Goal: Transaction & Acquisition: Purchase product/service

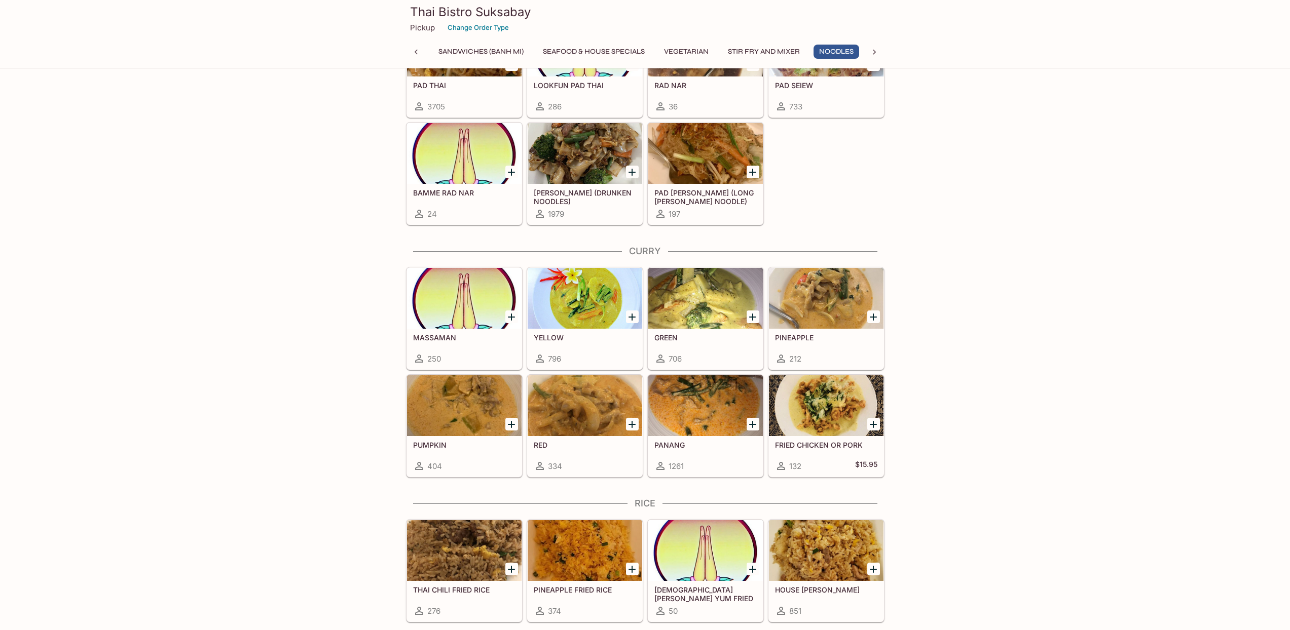
scroll to position [2424, 0]
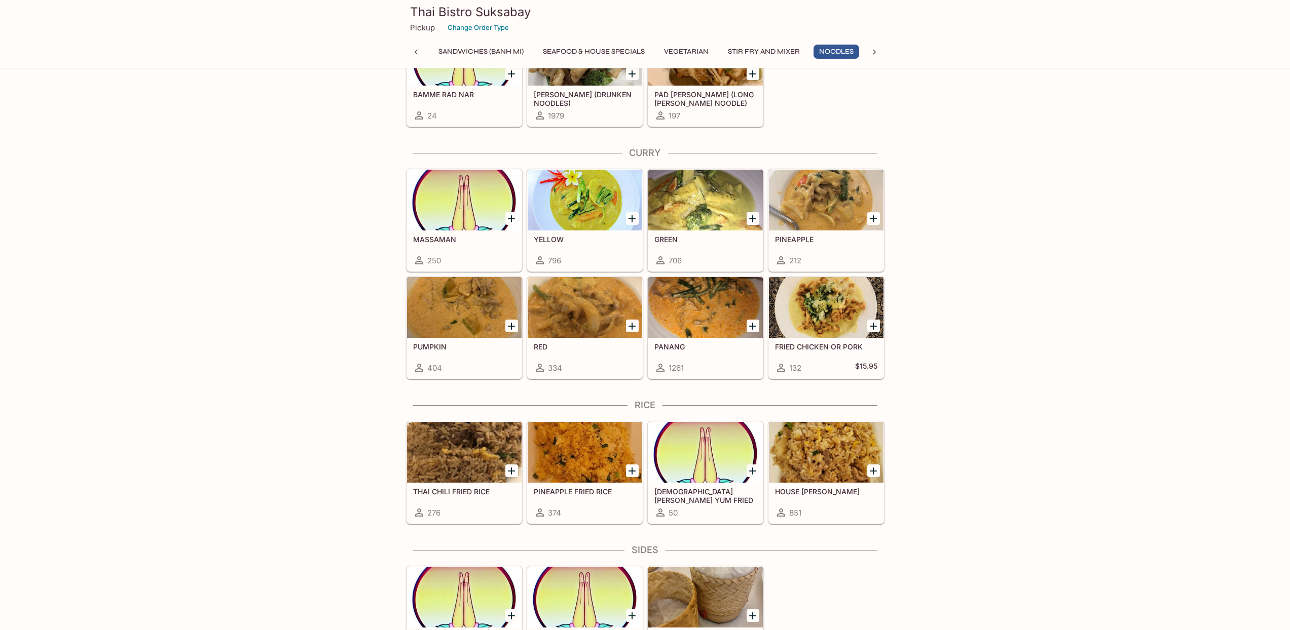
click at [728, 241] on h5 "GREEN" at bounding box center [705, 239] width 102 height 9
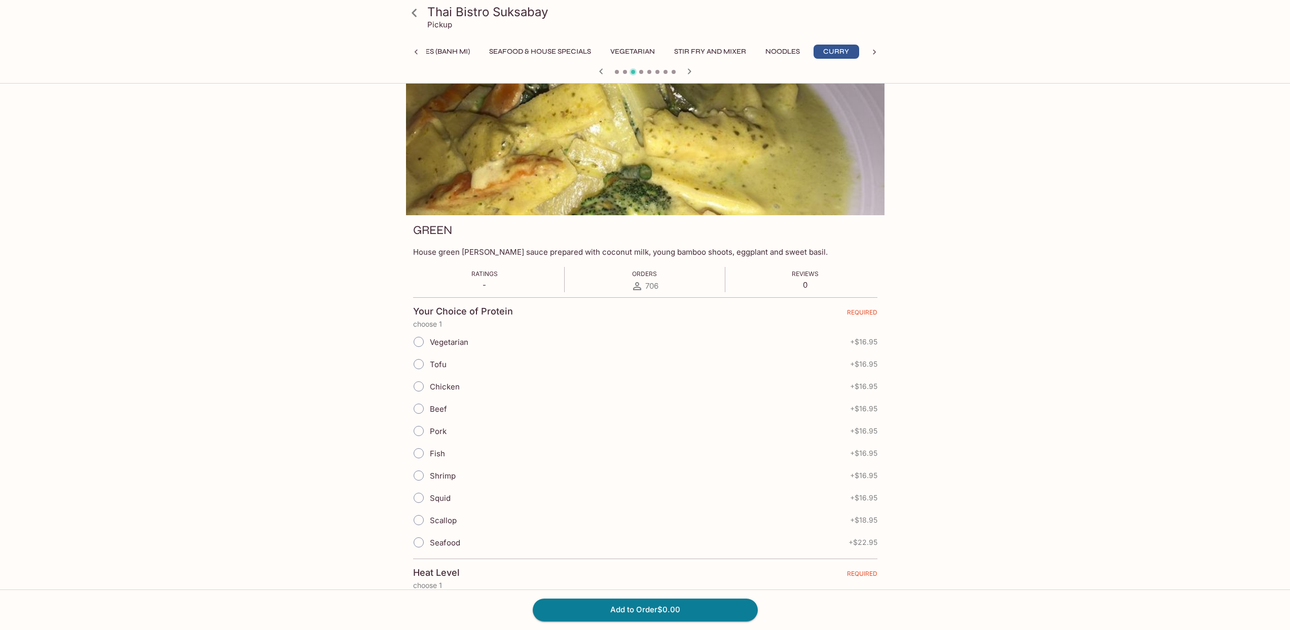
scroll to position [10, 0]
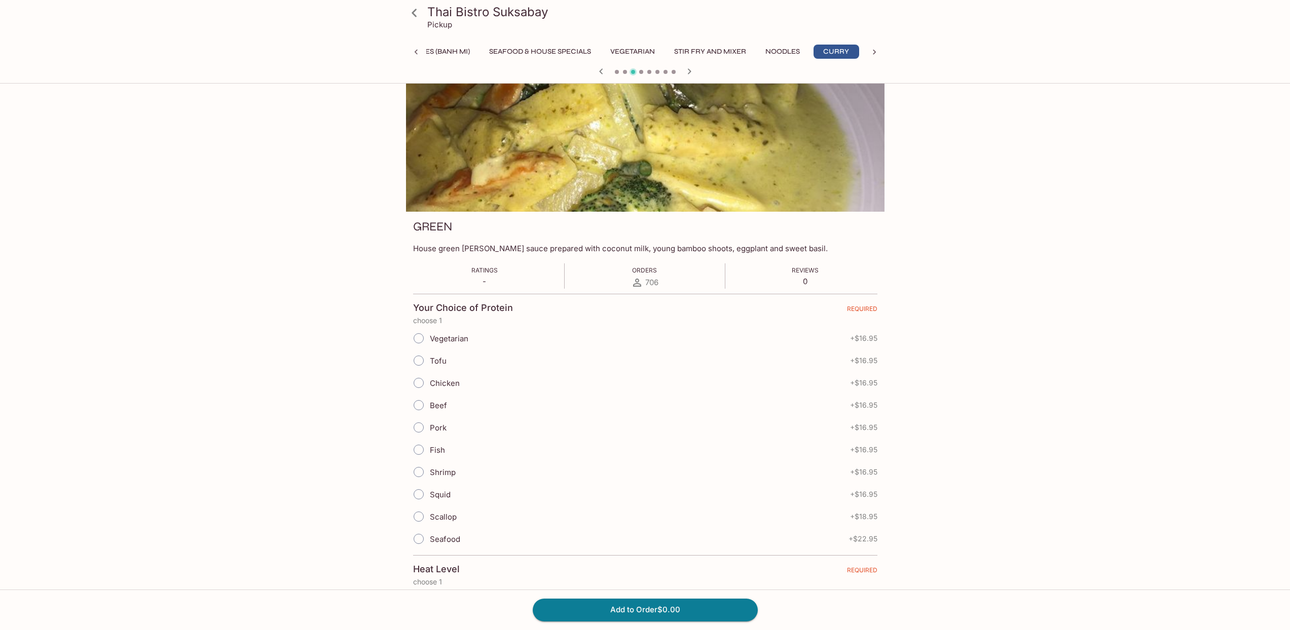
click at [418, 380] on input "Chicken" at bounding box center [418, 382] width 21 height 21
radio input "true"
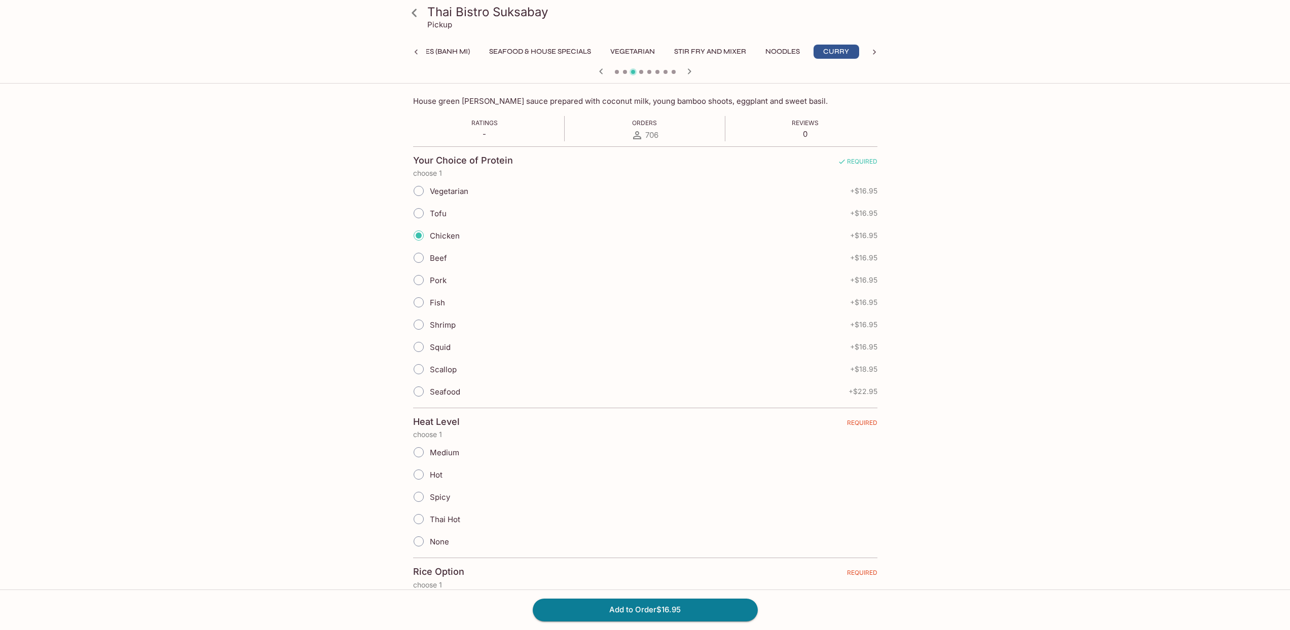
scroll to position [257, 0]
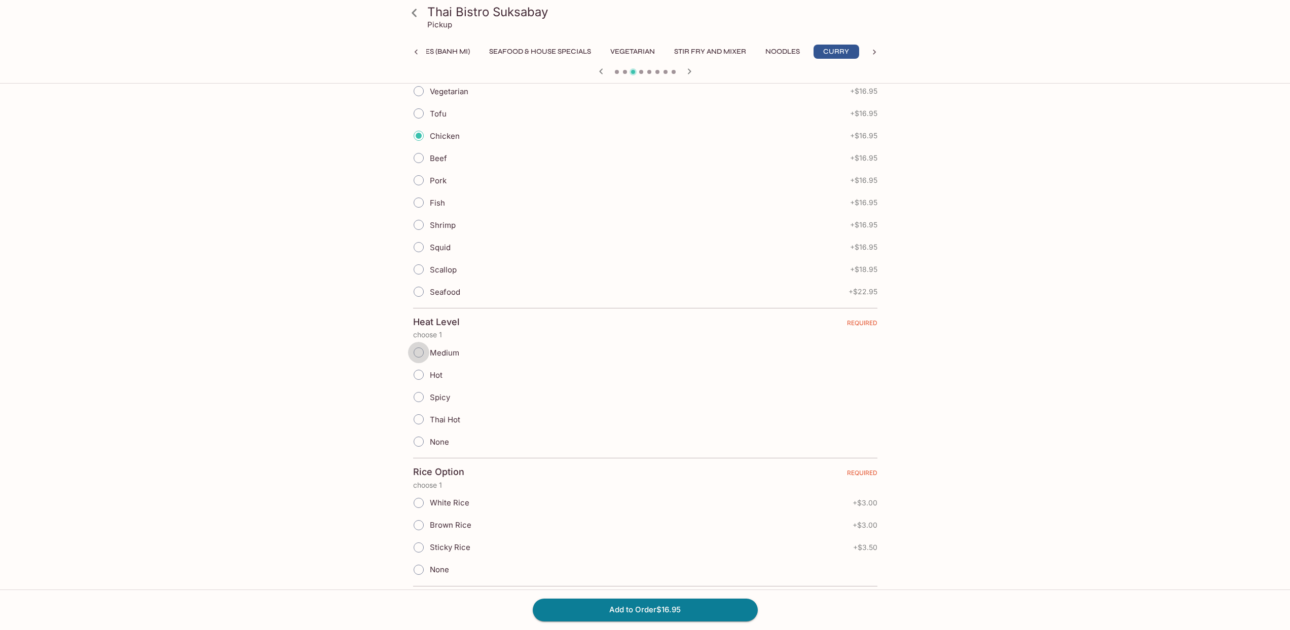
click at [416, 356] on input "Medium" at bounding box center [418, 352] width 21 height 21
radio input "true"
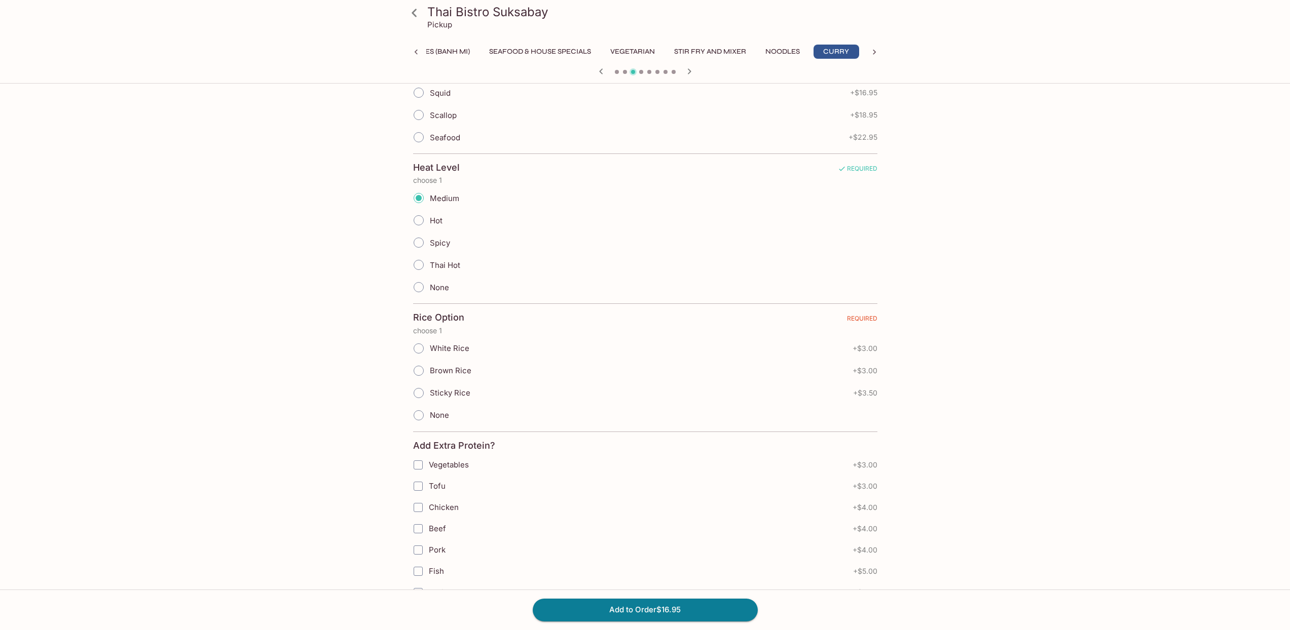
click at [454, 349] on span "White Rice" at bounding box center [450, 349] width 40 height 10
click at [429, 349] on input "White Rice" at bounding box center [418, 348] width 21 height 21
radio input "true"
click at [419, 353] on input "Chicken" at bounding box center [418, 353] width 20 height 20
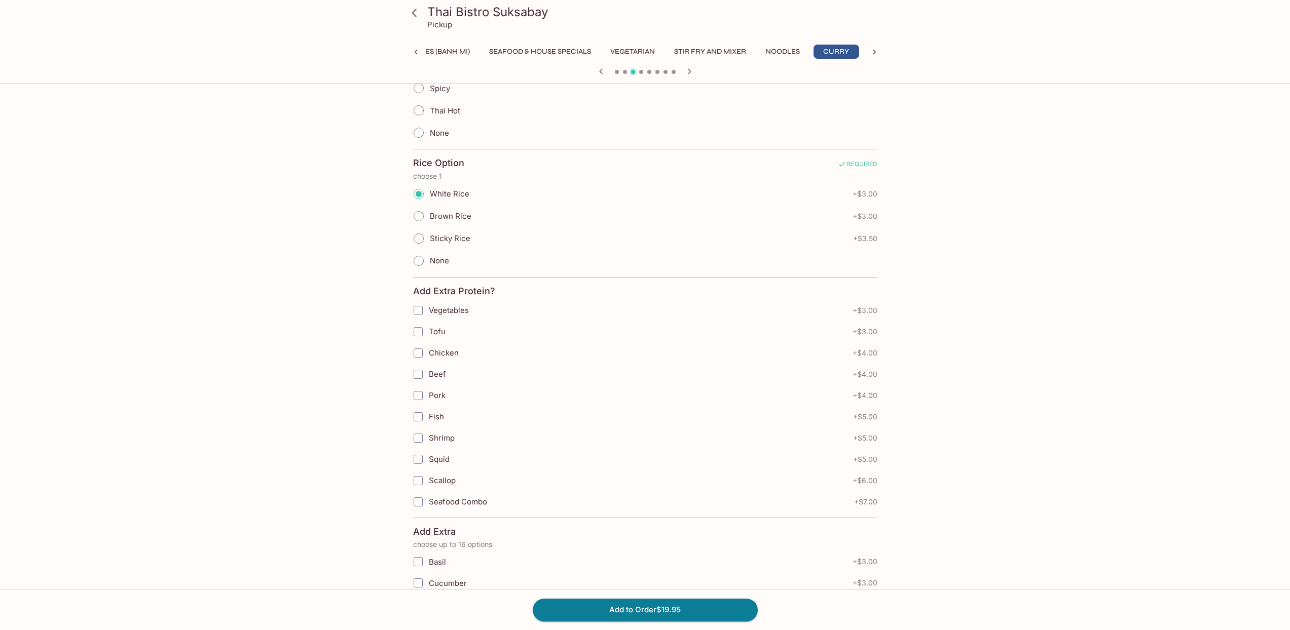
checkbox input "true"
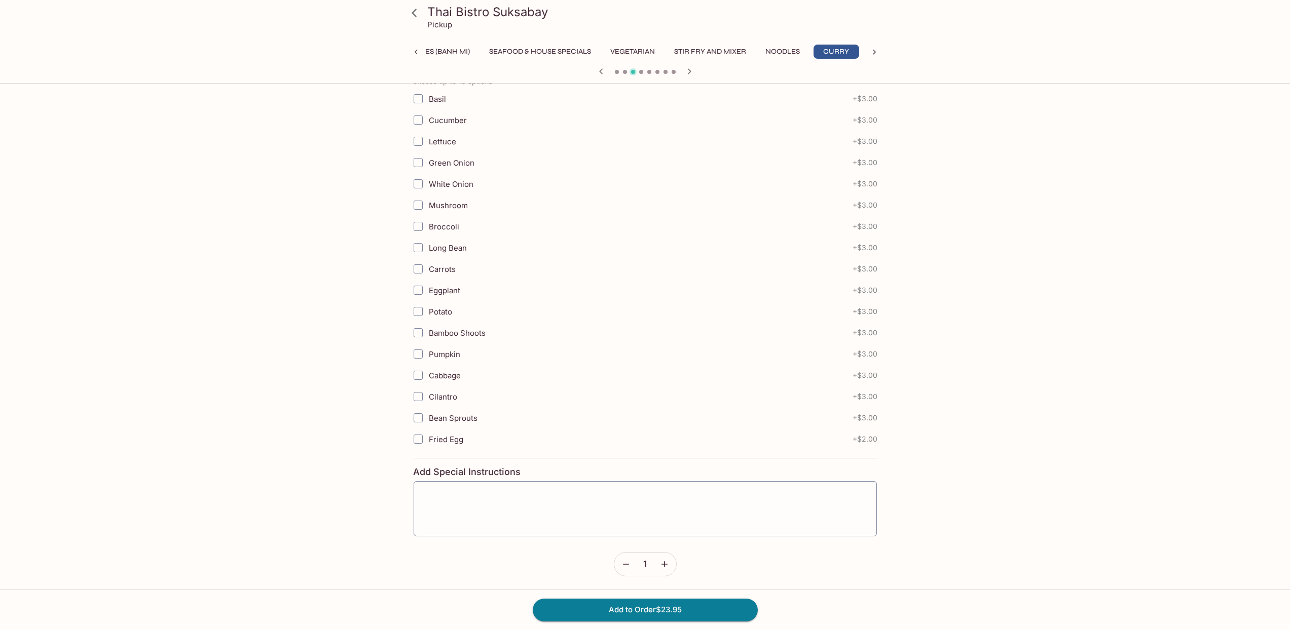
scroll to position [1031, 0]
click at [683, 612] on button "Add to Order $23.95" at bounding box center [645, 610] width 225 height 22
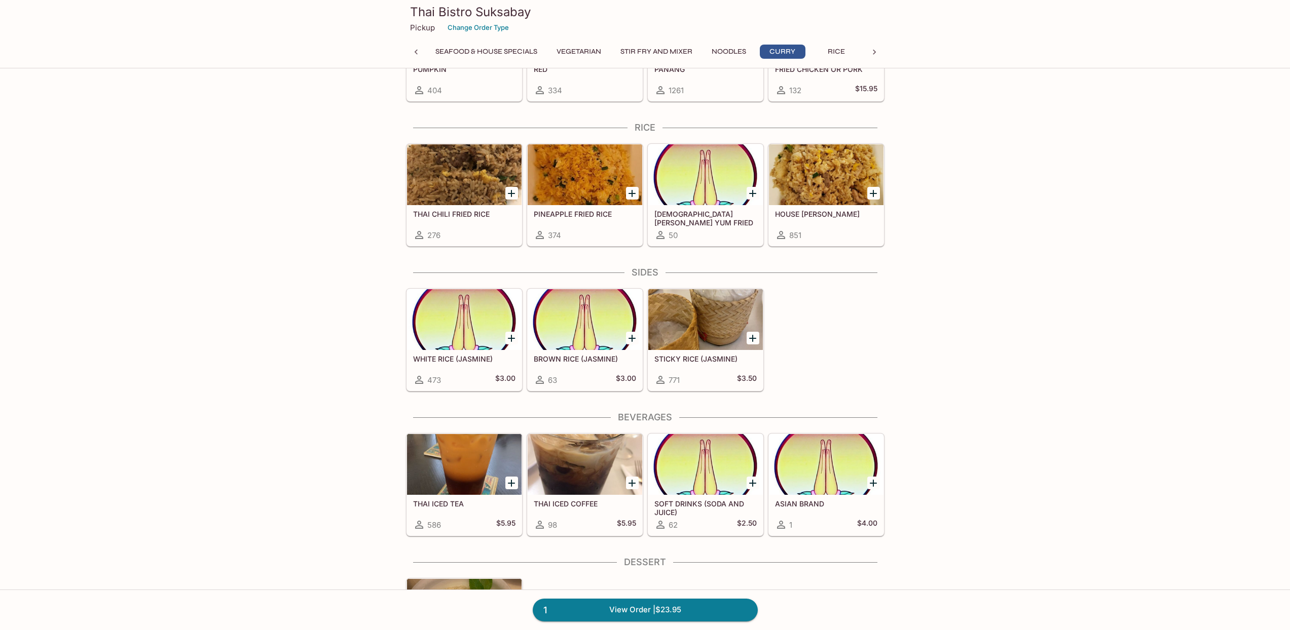
scroll to position [2803, 0]
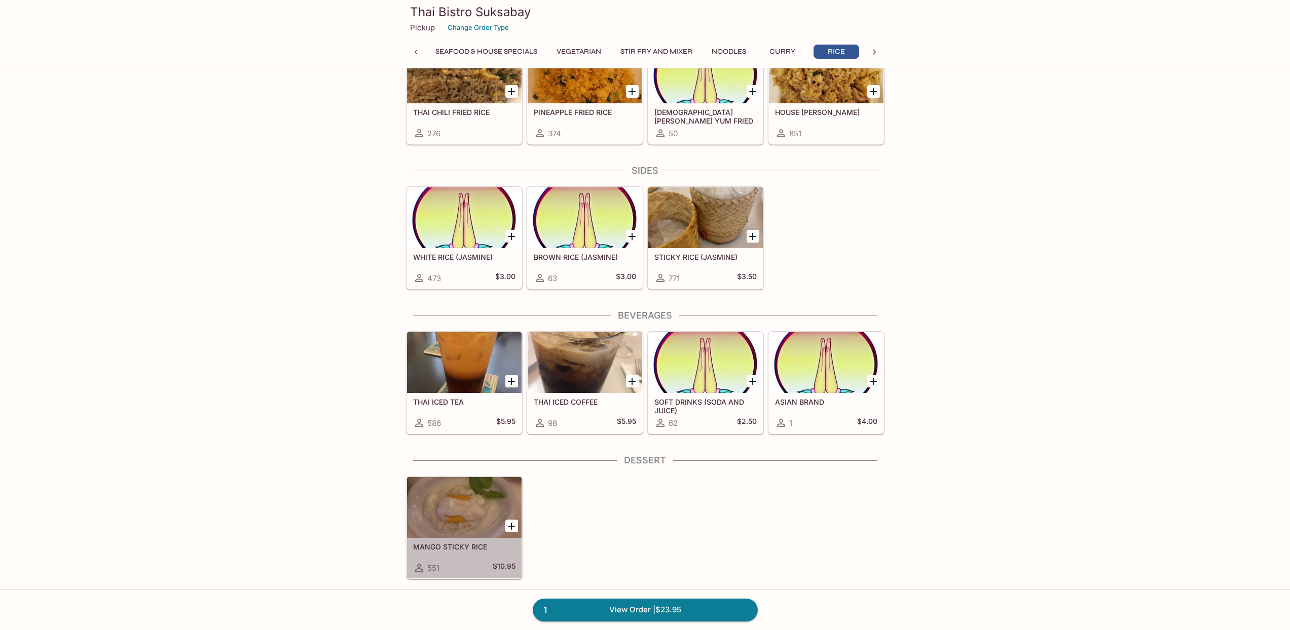
click at [473, 524] on div at bounding box center [464, 507] width 115 height 61
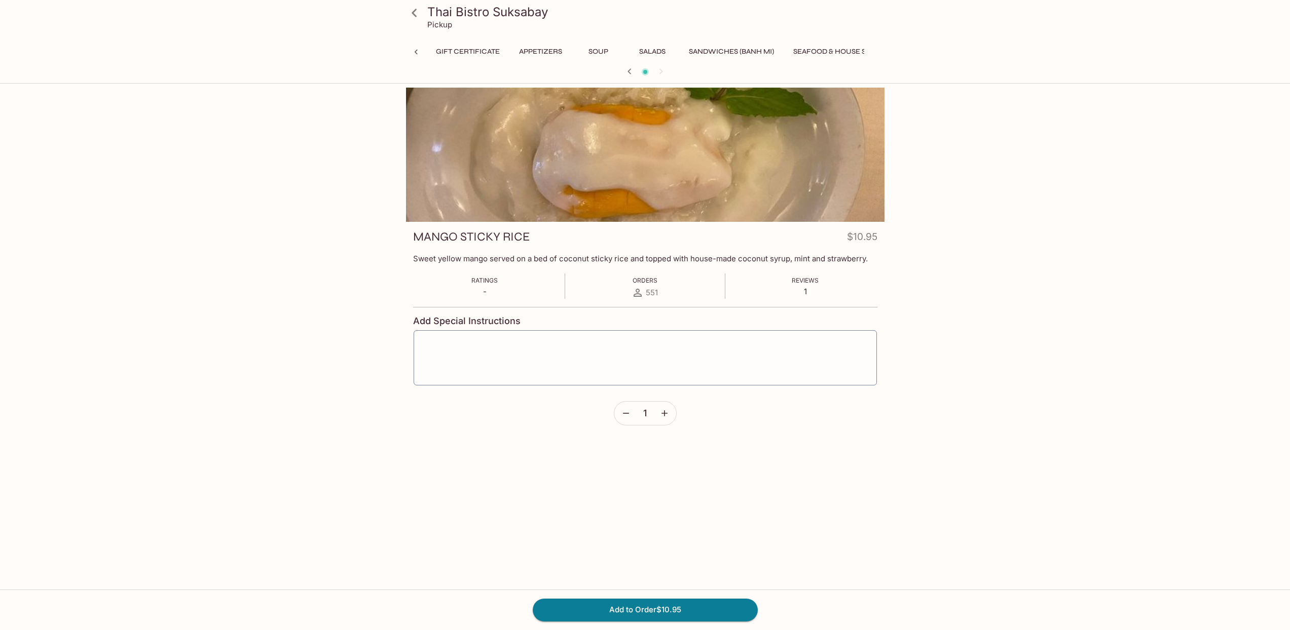
scroll to position [0, 527]
click at [677, 607] on button "Add to Order $10.95" at bounding box center [645, 610] width 225 height 22
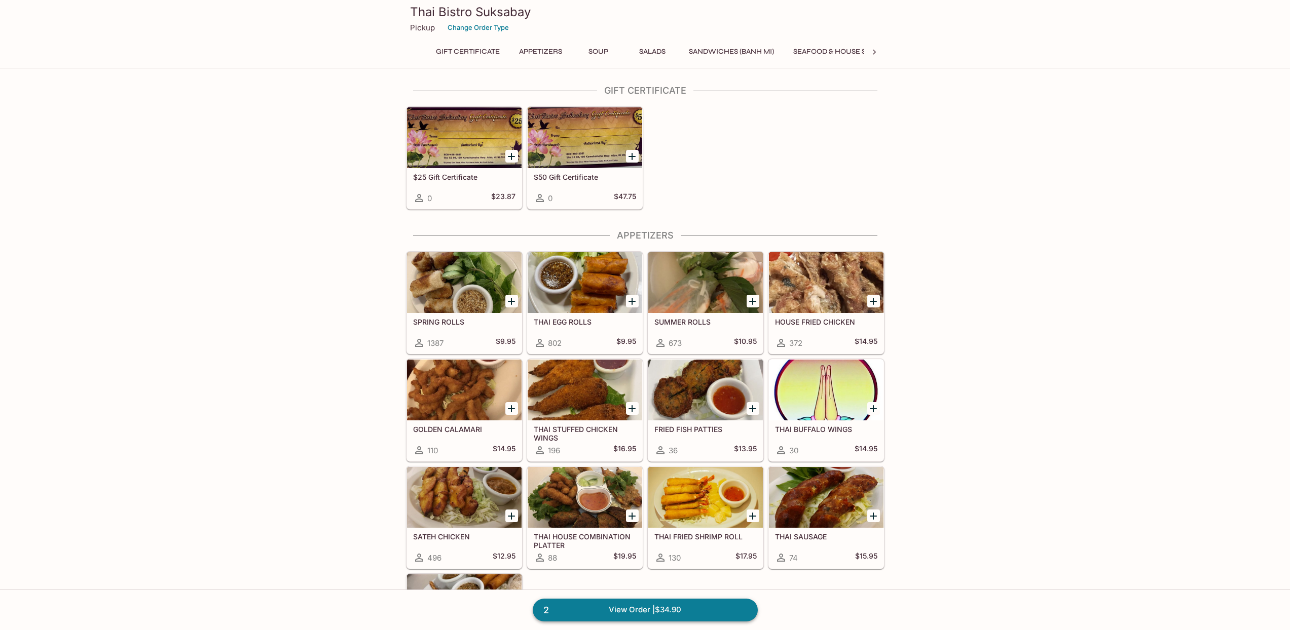
click at [651, 611] on link "2 View Order | $34.90" at bounding box center [645, 610] width 225 height 22
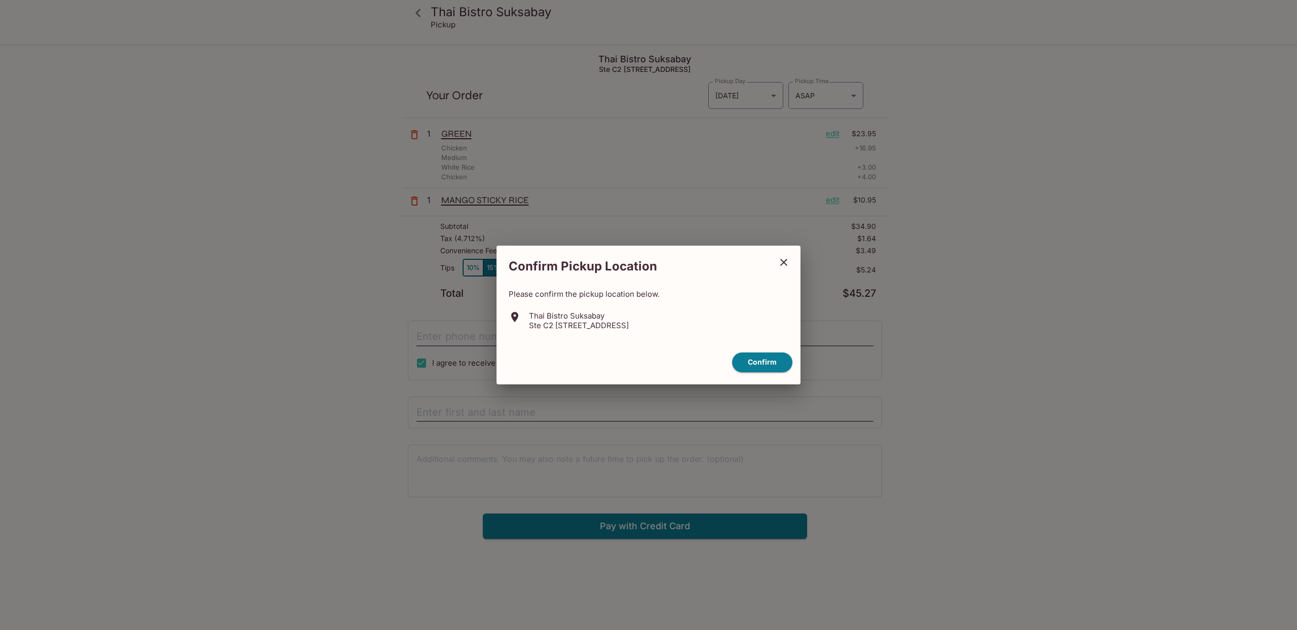
drag, startPoint x: 697, startPoint y: 325, endPoint x: 530, endPoint y: 317, distance: 167.4
click at [530, 317] on div "Thai Bistro Suksabay Ste C2 98, 199 Kamehameha Hwy, Aiea, HI 96701" at bounding box center [649, 320] width 280 height 19
click at [893, 415] on div "Confirm Pickup Location Please confirm the pickup location below. Thai Bistro S…" at bounding box center [648, 315] width 1297 height 630
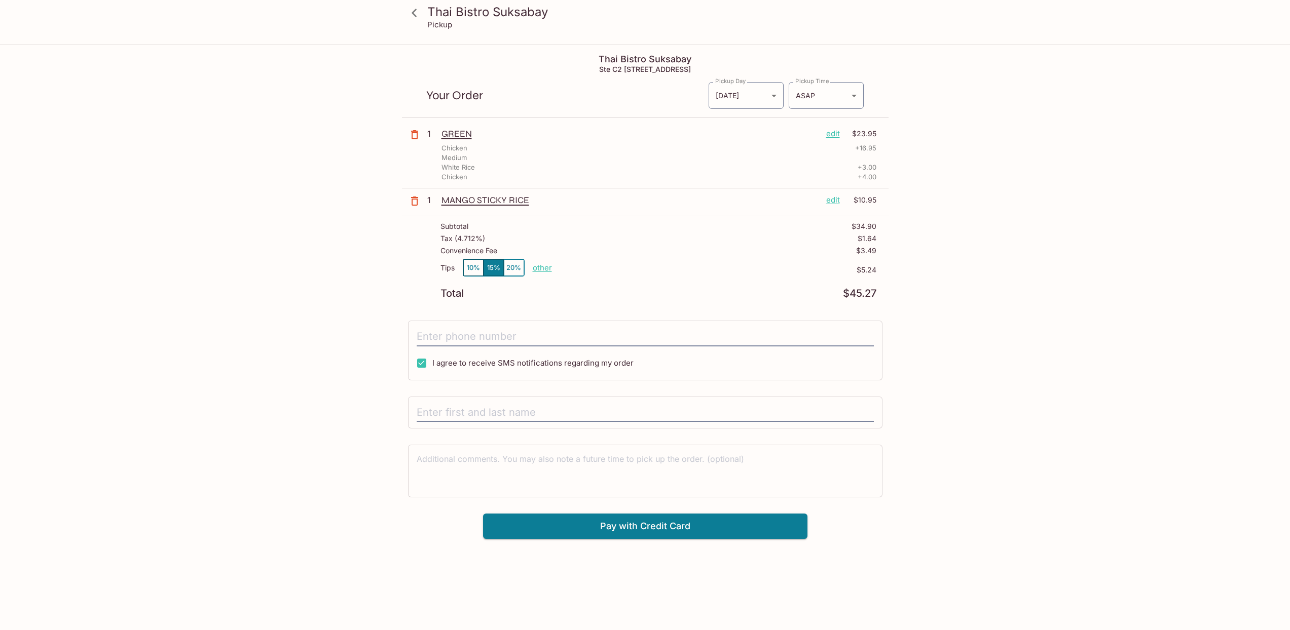
drag, startPoint x: 504, startPoint y: 430, endPoint x: 496, endPoint y: 436, distance: 10.4
click at [496, 436] on div "Thai Bistro Suksabay Ste C2 98, 199 Kamehameha Hwy, Aiea, HI 96701 Your Order P…" at bounding box center [645, 293] width 486 height 494
click at [484, 462] on textarea at bounding box center [645, 471] width 457 height 35
click at [459, 413] on input "text" at bounding box center [645, 412] width 457 height 19
type input "[PERSON_NAME]"
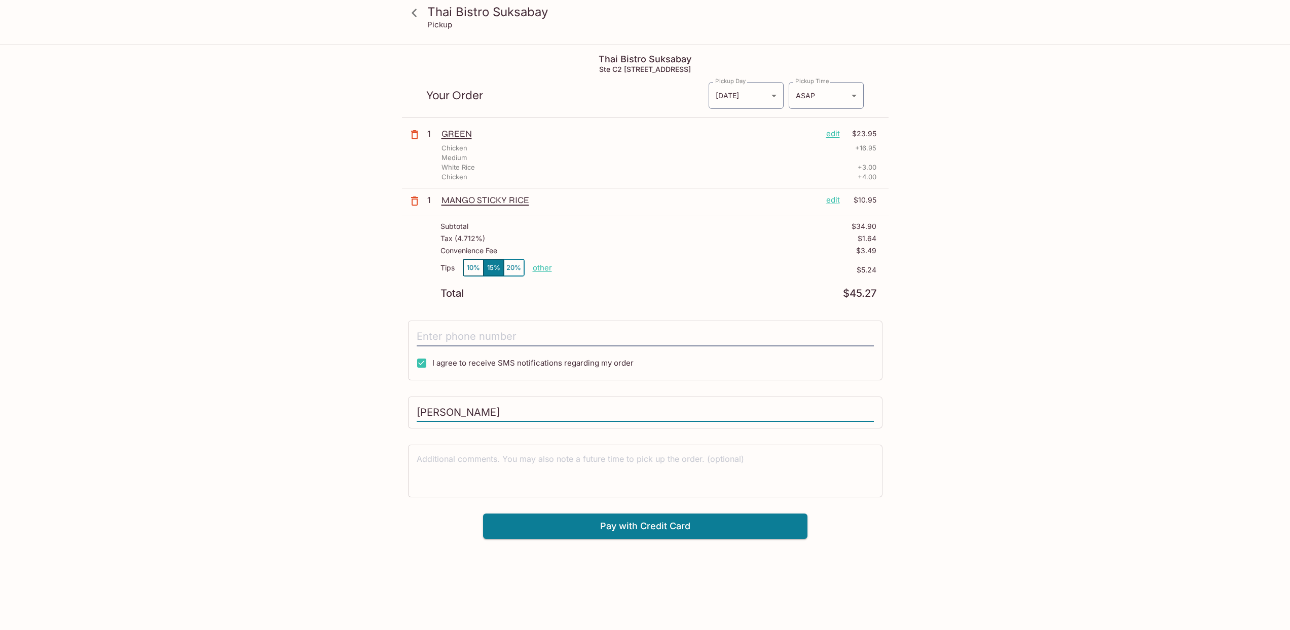
click at [935, 508] on div "Thai Bistro Suksabay Pickup Thai Bistro Suksabay Ste C2 98, 199 Kamehameha Hwy,…" at bounding box center [645, 293] width 649 height 494
click at [1000, 325] on div "Thai Bistro Suksabay Pickup Thai Bistro Suksabay Ste C2 98, 199 Kamehameha Hwy,…" at bounding box center [645, 361] width 1290 height 630
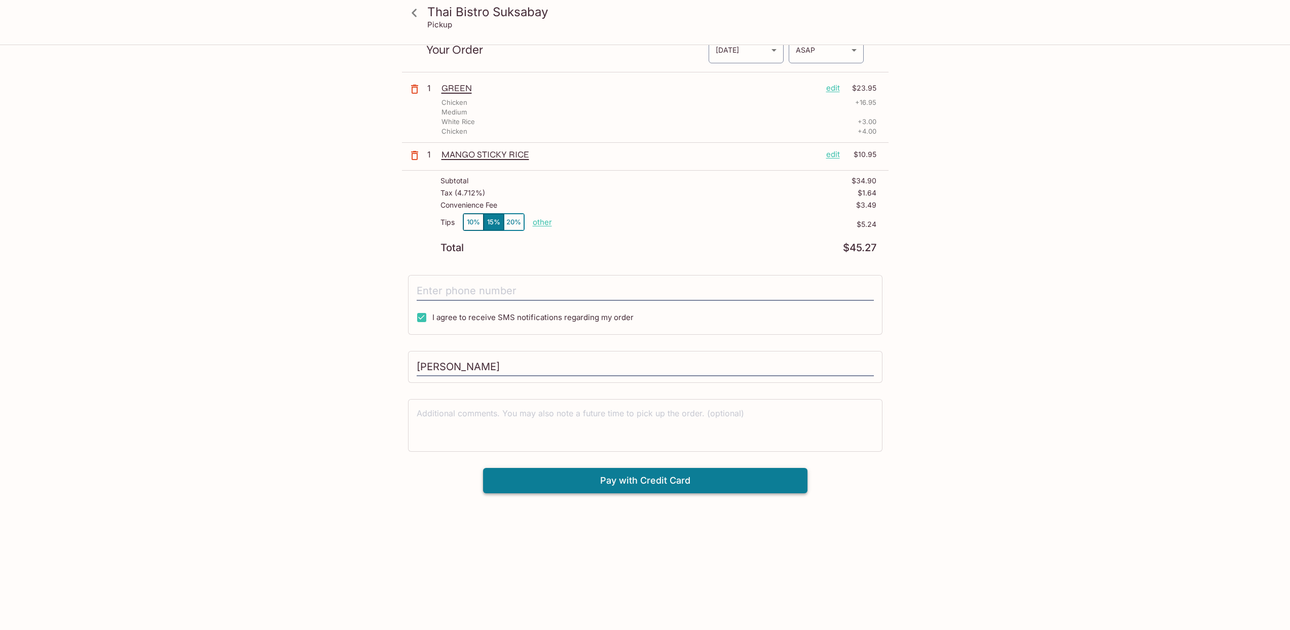
click at [649, 480] on button "Pay with Credit Card" at bounding box center [645, 480] width 324 height 25
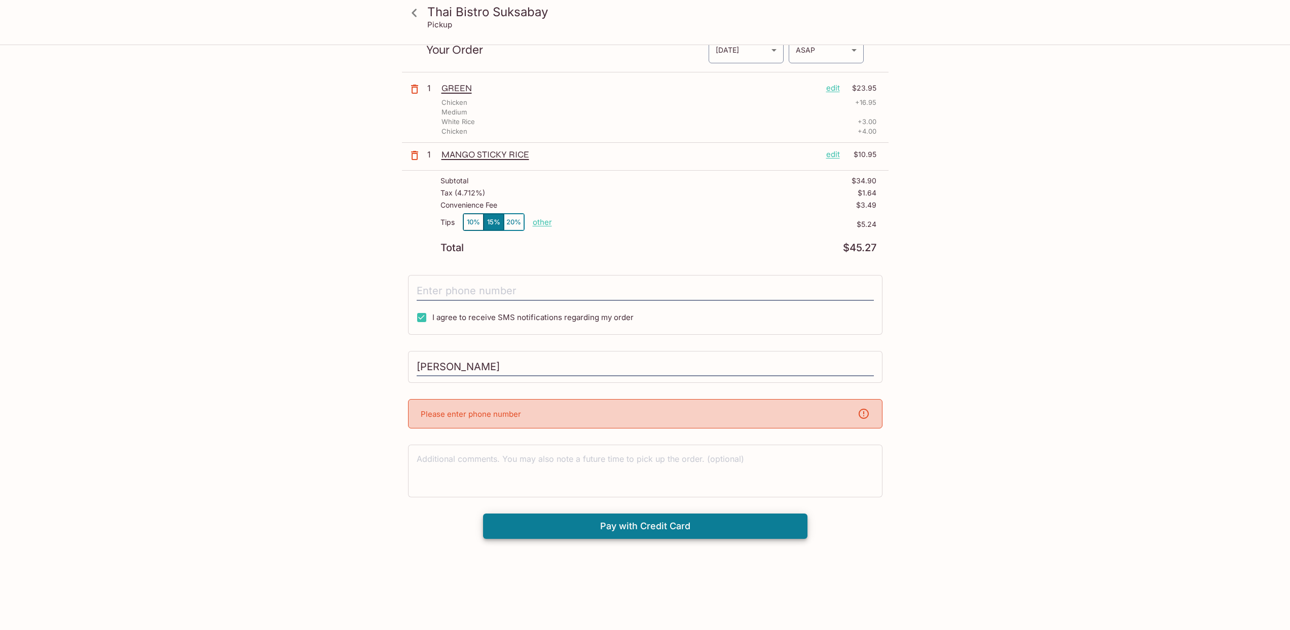
click at [586, 423] on div "Please enter phone number" at bounding box center [645, 413] width 474 height 29
click at [590, 413] on div "Please enter phone number" at bounding box center [645, 413] width 474 height 29
click at [491, 419] on p "Please enter phone number" at bounding box center [471, 414] width 100 height 10
drag, startPoint x: 468, startPoint y: 411, endPoint x: 463, endPoint y: 410, distance: 5.2
click at [462, 410] on p "Please enter phone number" at bounding box center [471, 414] width 100 height 10
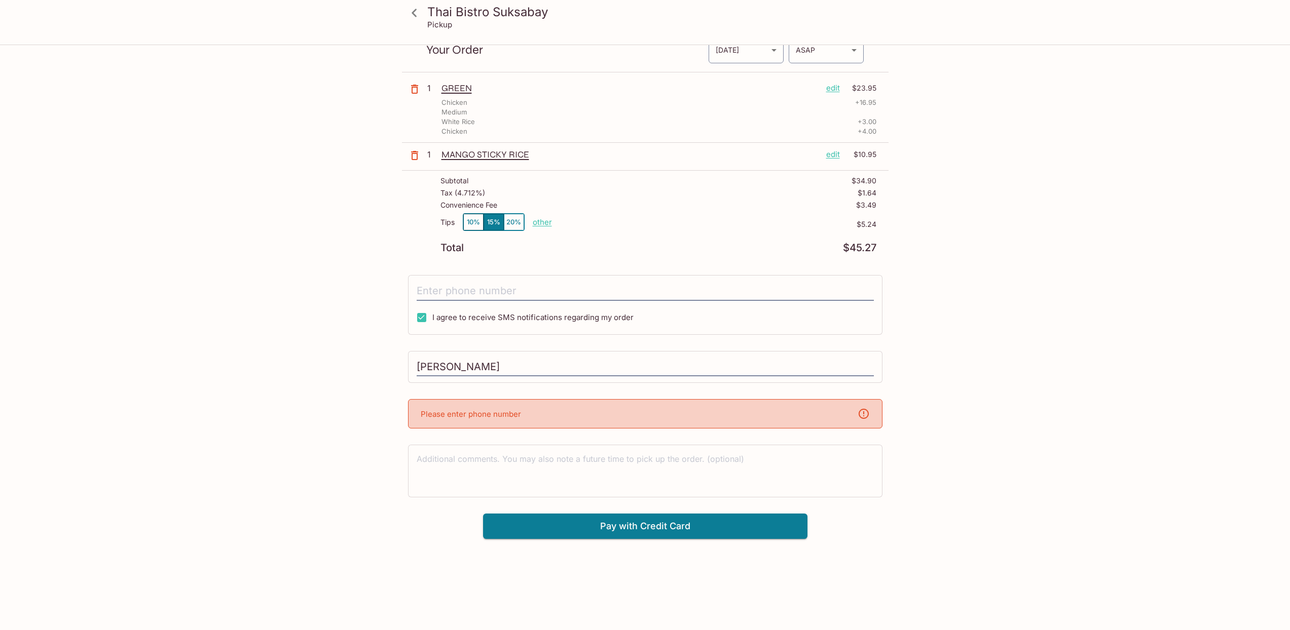
click at [462, 410] on p "Please enter phone number" at bounding box center [471, 414] width 100 height 10
click at [492, 418] on p "Please enter phone number" at bounding box center [471, 414] width 100 height 10
click at [511, 412] on p "Please enter phone number" at bounding box center [471, 414] width 100 height 10
click at [864, 412] on icon at bounding box center [863, 414] width 12 height 12
click at [812, 420] on div "Please enter phone number" at bounding box center [645, 413] width 474 height 29
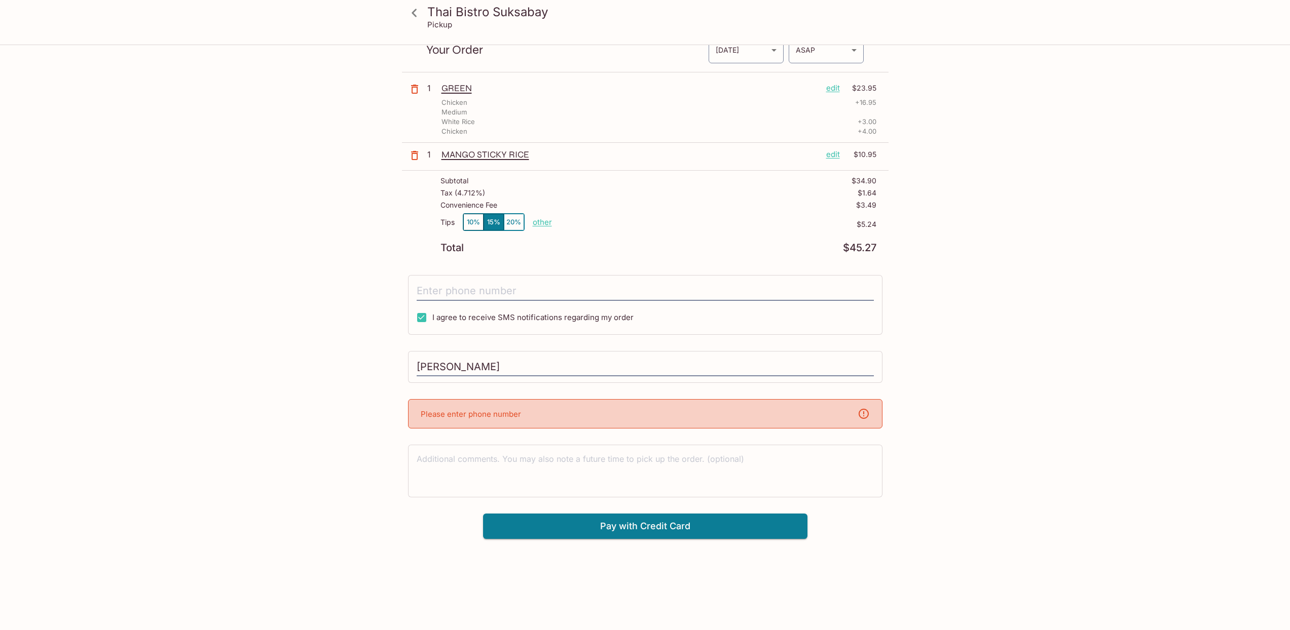
click at [505, 416] on p "Please enter phone number" at bounding box center [471, 414] width 100 height 10
click at [497, 417] on p "Please enter phone number" at bounding box center [471, 414] width 100 height 10
click at [480, 454] on textarea at bounding box center [645, 471] width 457 height 35
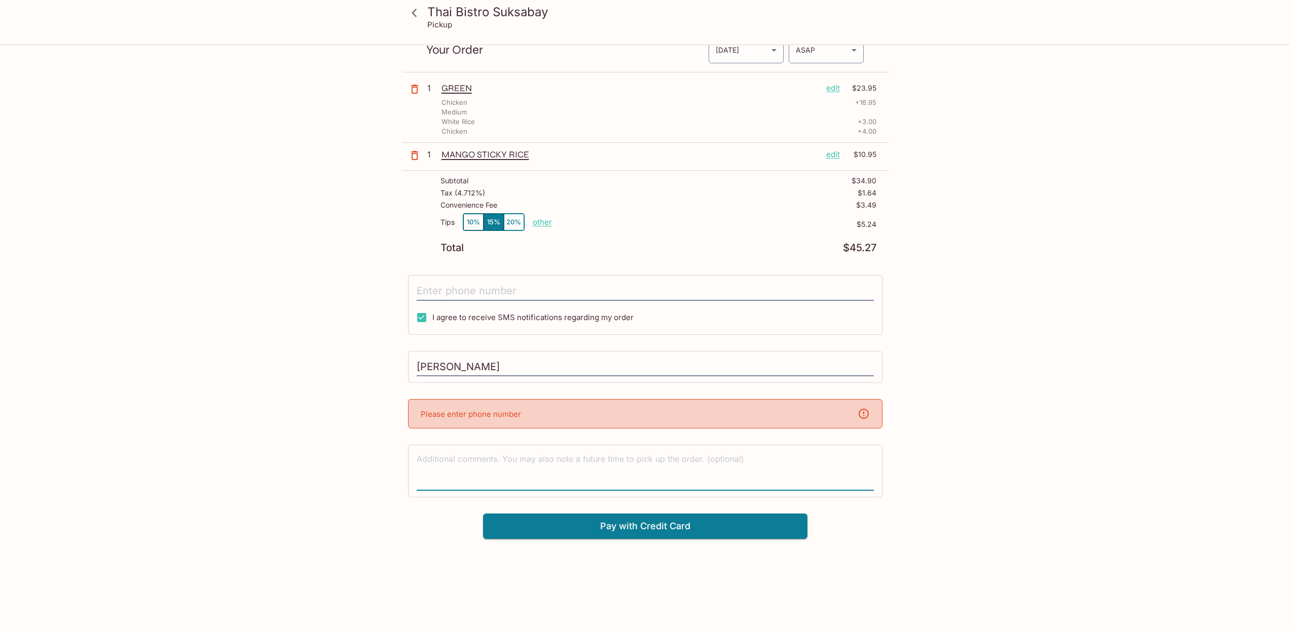
drag, startPoint x: 456, startPoint y: 436, endPoint x: 447, endPoint y: 427, distance: 12.2
click at [447, 427] on div "Please enter phone number" at bounding box center [645, 413] width 474 height 29
click at [452, 416] on p "Please enter phone number" at bounding box center [471, 414] width 100 height 10
click at [860, 412] on icon at bounding box center [863, 414] width 12 height 12
click at [861, 412] on icon at bounding box center [863, 414] width 12 height 12
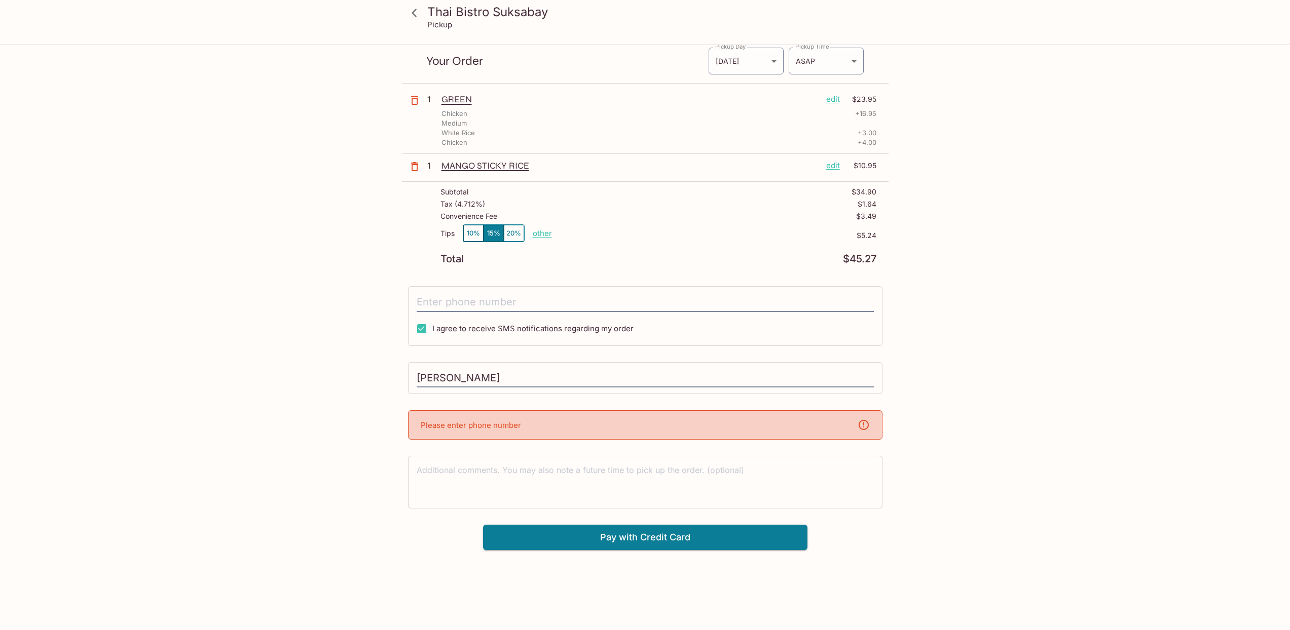
scroll to position [0, 0]
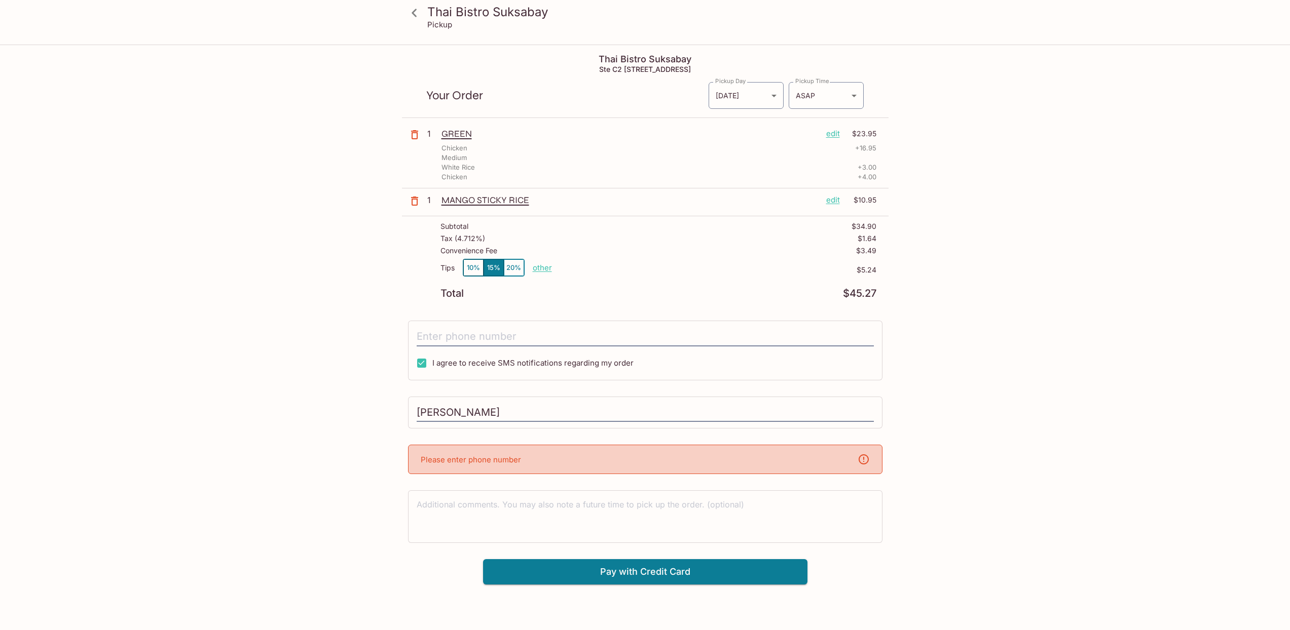
drag, startPoint x: 949, startPoint y: 382, endPoint x: 963, endPoint y: 372, distance: 17.0
click at [963, 372] on div "Thai Bistro Suksabay Pickup Thai Bistro Suksabay Ste C2 98, 199 Kamehameha Hwy,…" at bounding box center [645, 315] width 649 height 539
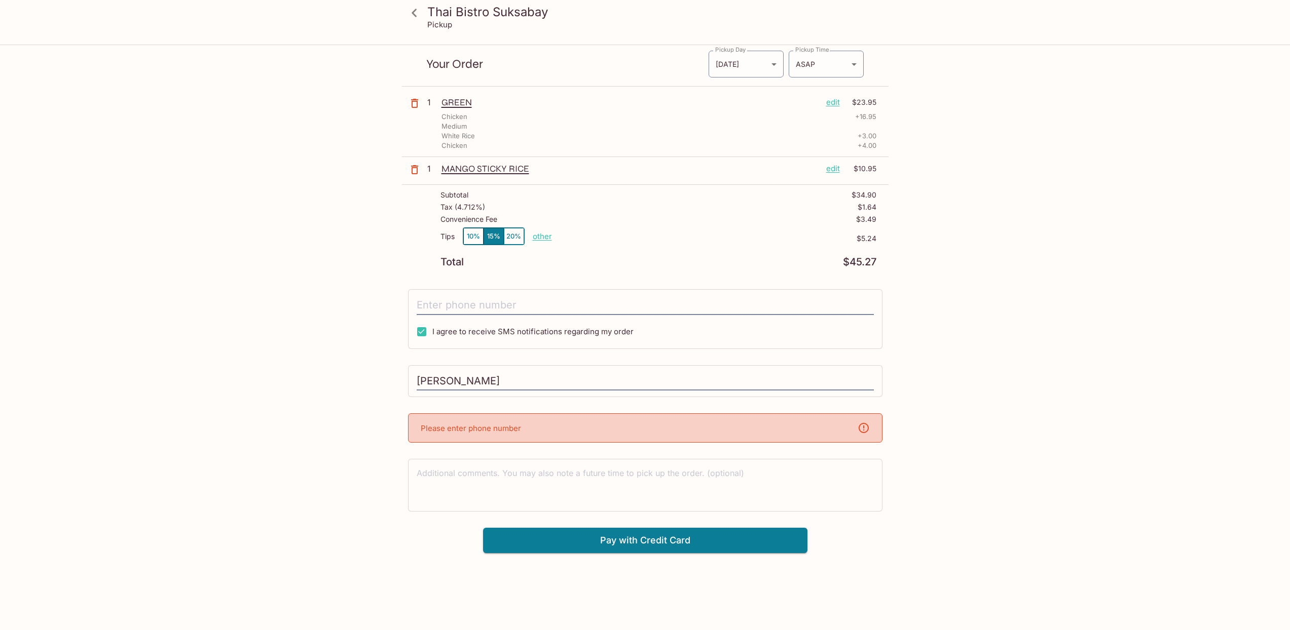
scroll to position [46, 0]
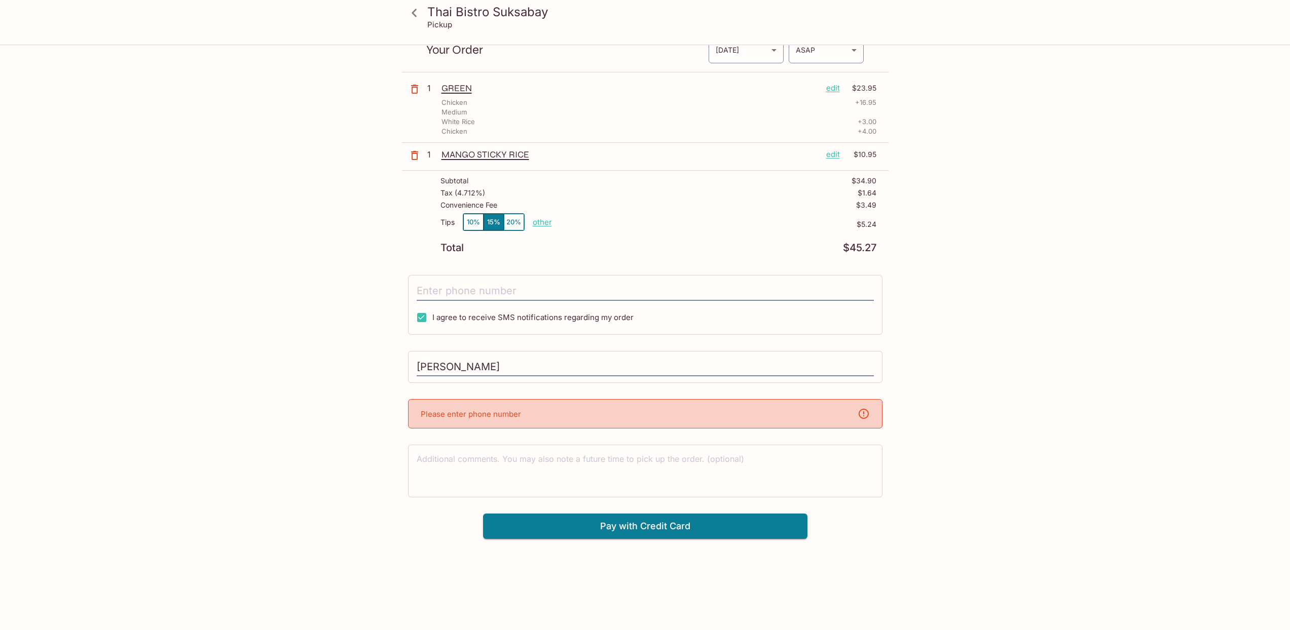
click at [556, 413] on div "Please enter phone number" at bounding box center [645, 413] width 474 height 29
drag, startPoint x: 500, startPoint y: 418, endPoint x: 485, endPoint y: 418, distance: 14.7
click at [484, 418] on p "Please enter phone number" at bounding box center [471, 414] width 100 height 10
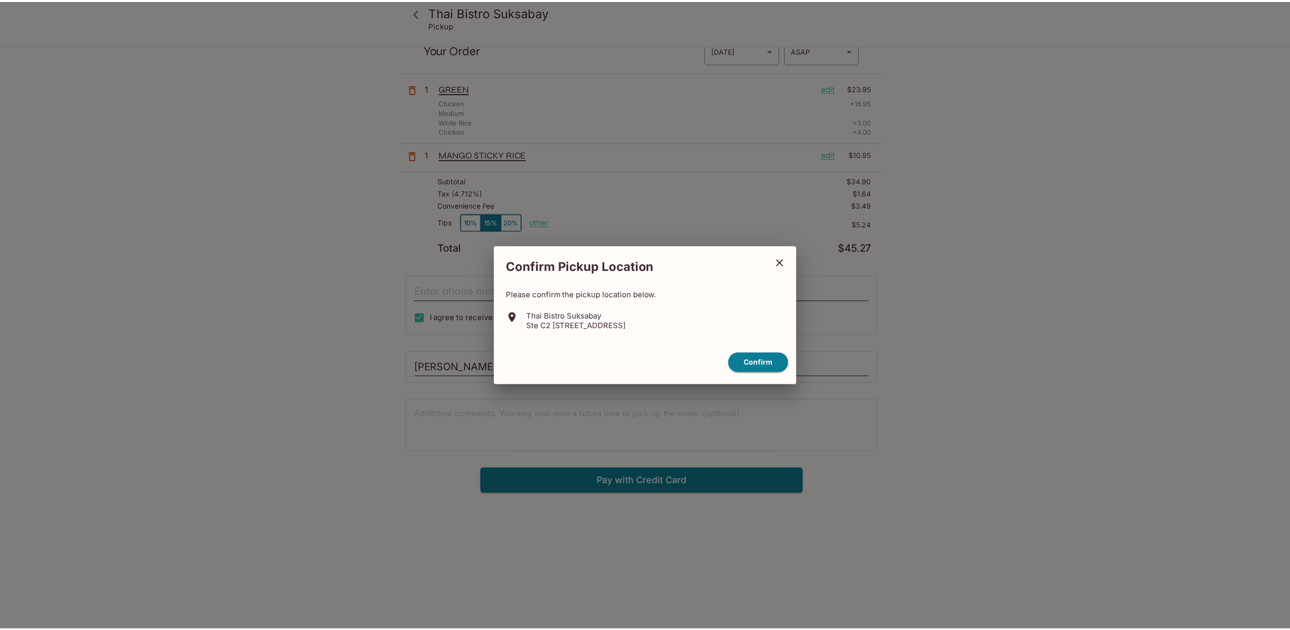
scroll to position [46, 0]
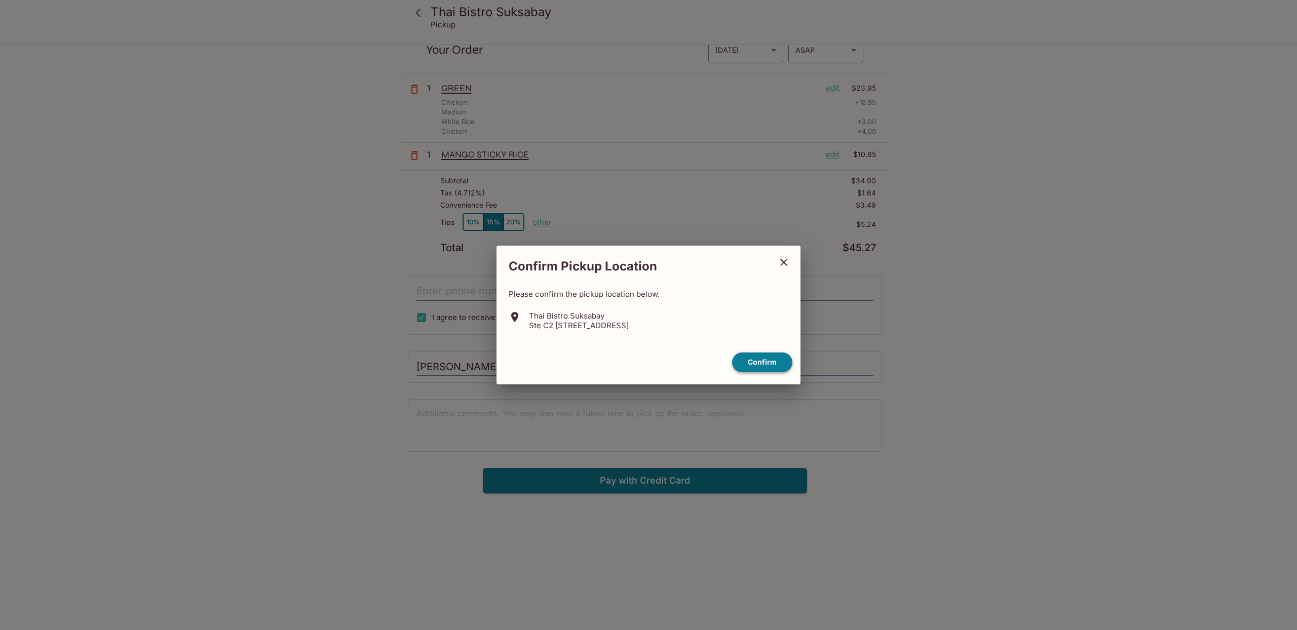
click at [753, 362] on button "Confirm" at bounding box center [762, 363] width 60 height 20
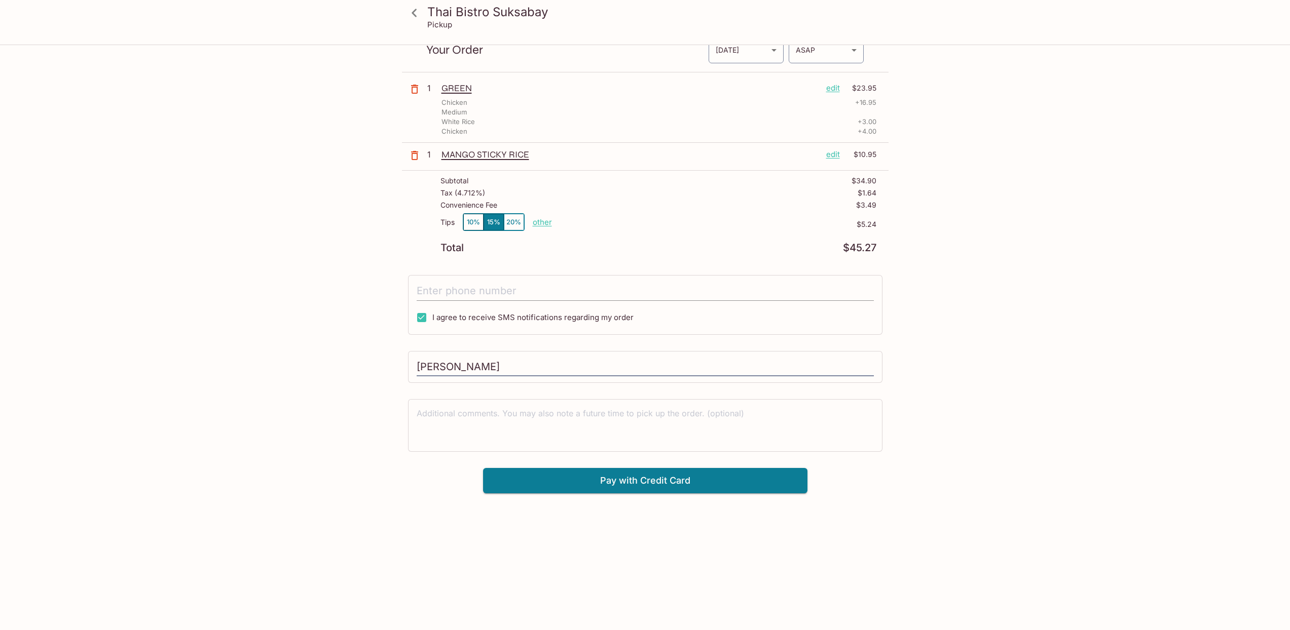
click at [442, 288] on input "tel" at bounding box center [645, 291] width 457 height 19
type input "[PHONE_NUMBER]"
drag, startPoint x: 382, startPoint y: 286, endPoint x: 356, endPoint y: 284, distance: 26.4
click at [356, 284] on div "Thai Bistro Suksabay Pickup Thai Bistro Suksabay Ste C2 98, [STREET_ADDRESS] Yo…" at bounding box center [645, 247] width 649 height 494
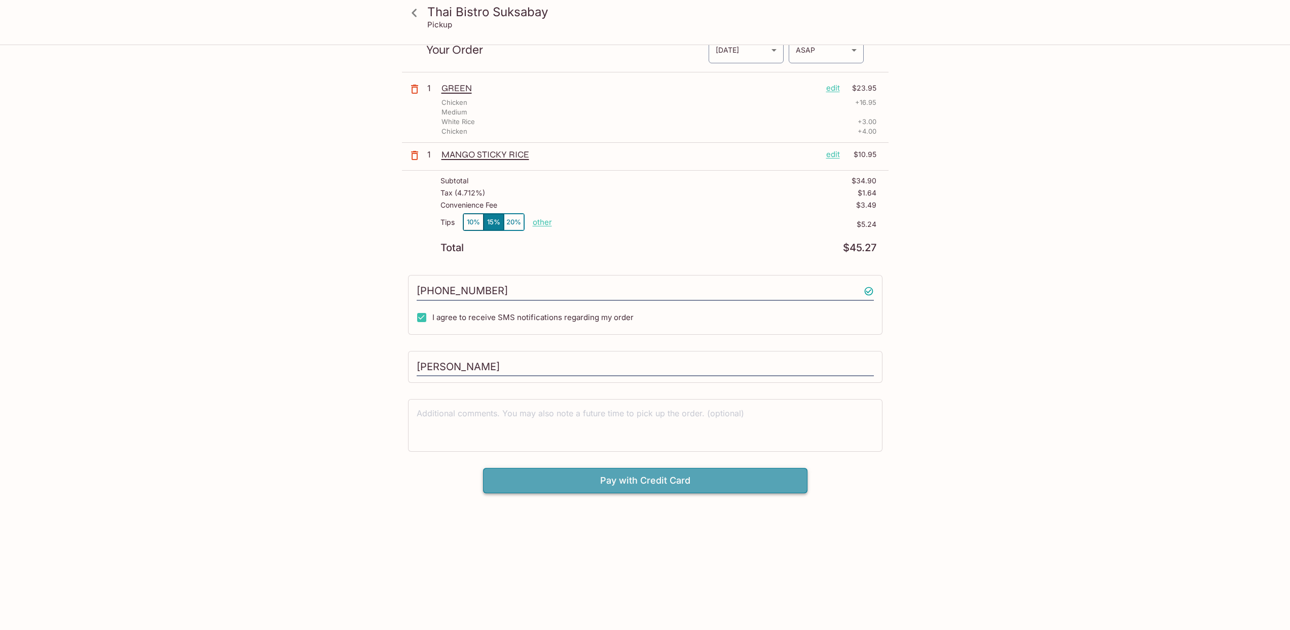
click at [643, 479] on button "Pay with Credit Card" at bounding box center [645, 480] width 324 height 25
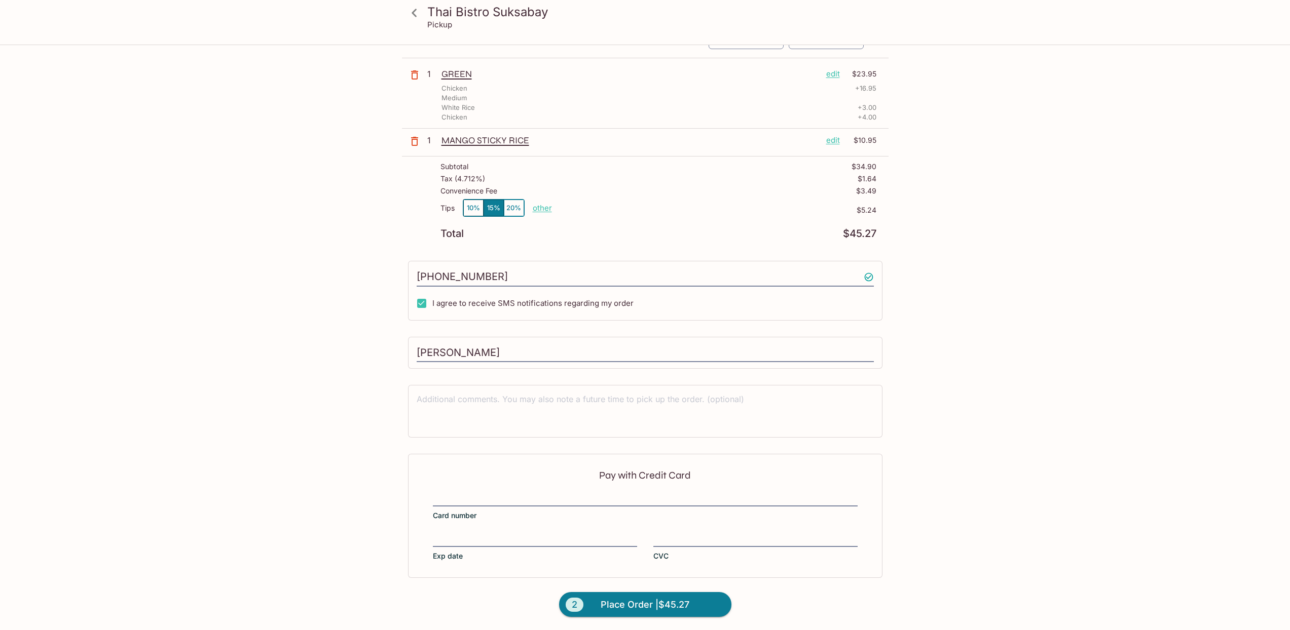
scroll to position [61, 0]
drag, startPoint x: 483, startPoint y: 511, endPoint x: 490, endPoint y: 492, distance: 20.0
click at [490, 492] on div at bounding box center [645, 499] width 425 height 14
click at [490, 492] on input "Card number" at bounding box center [645, 492] width 425 height 1
click at [675, 602] on span "Place Order | $45.27" at bounding box center [644, 604] width 89 height 16
